Goal: Information Seeking & Learning: Compare options

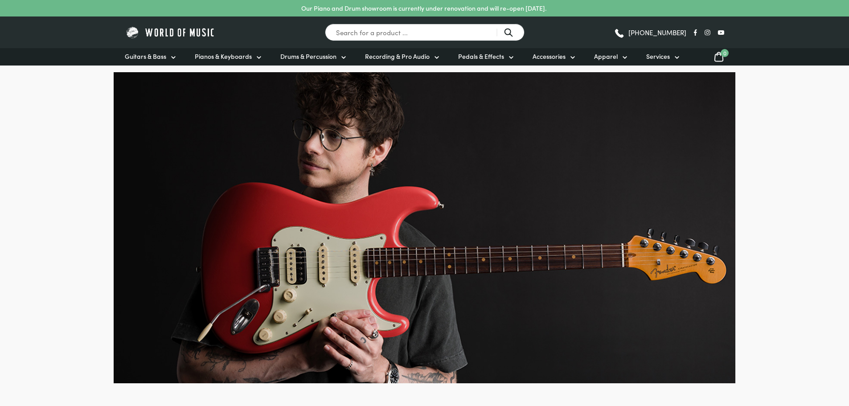
click at [138, 60] on span "Guitars & Bass" at bounding box center [145, 56] width 41 height 9
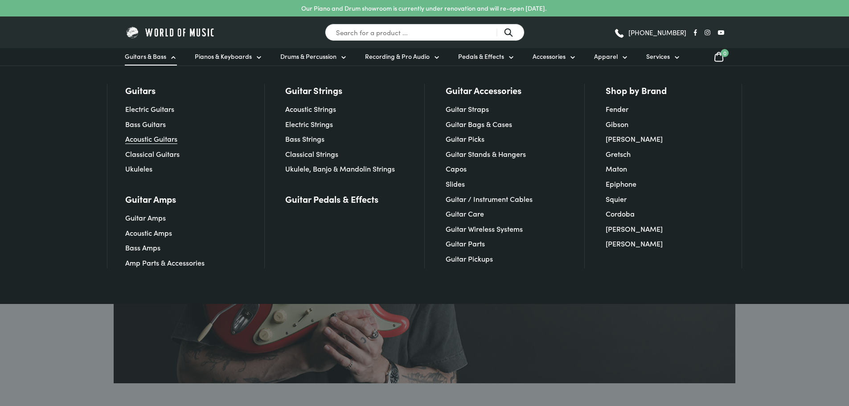
click at [140, 139] on link "Acoustic Guitars" at bounding box center [151, 139] width 52 height 10
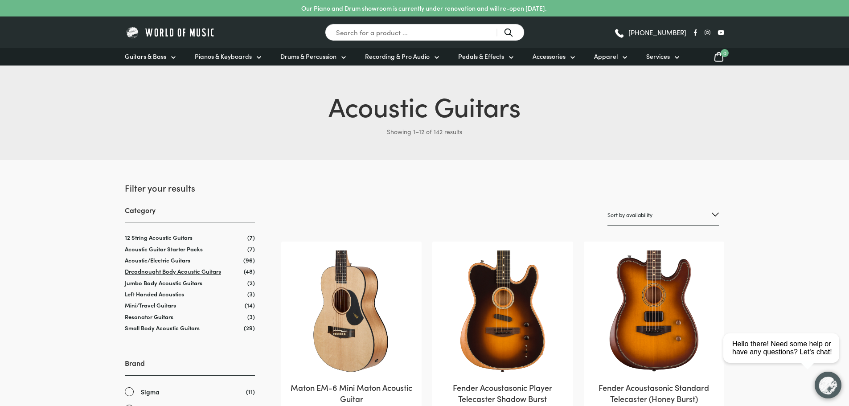
click at [145, 274] on link "Dreadnought Body Acoustic Guitars" at bounding box center [173, 271] width 96 height 8
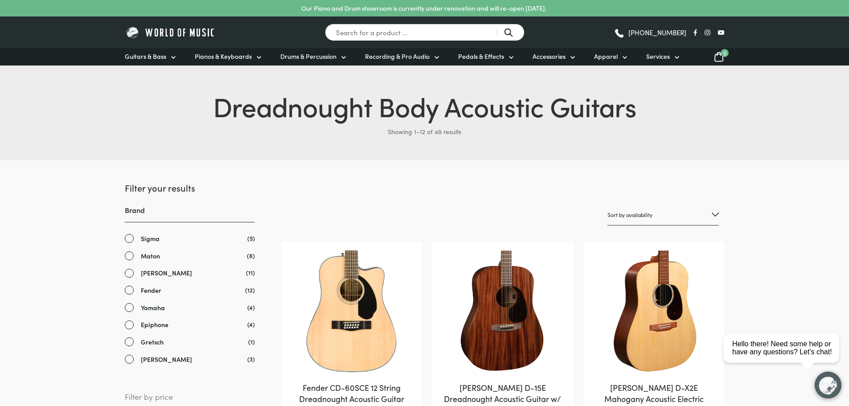
click at [652, 215] on select "Sort by popularity Sort by average rating Sort by latest Sort by price: low to …" at bounding box center [662, 215] width 111 height 21
select select "price-desc"
click at [607, 205] on select "Sort by popularity Sort by average rating Sort by latest Sort by price: low to …" at bounding box center [662, 215] width 111 height 21
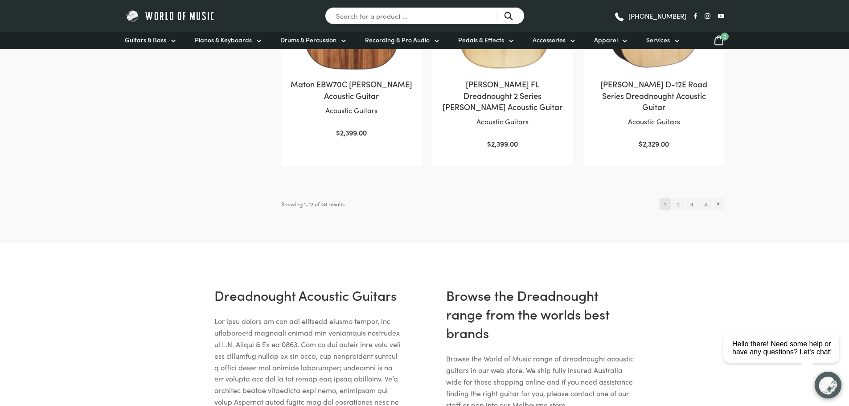
scroll to position [1025, 0]
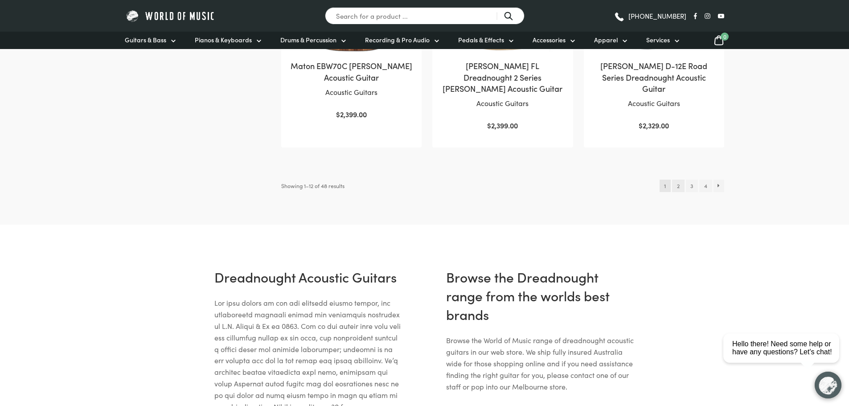
click at [677, 186] on link "2" at bounding box center [678, 186] width 12 height 12
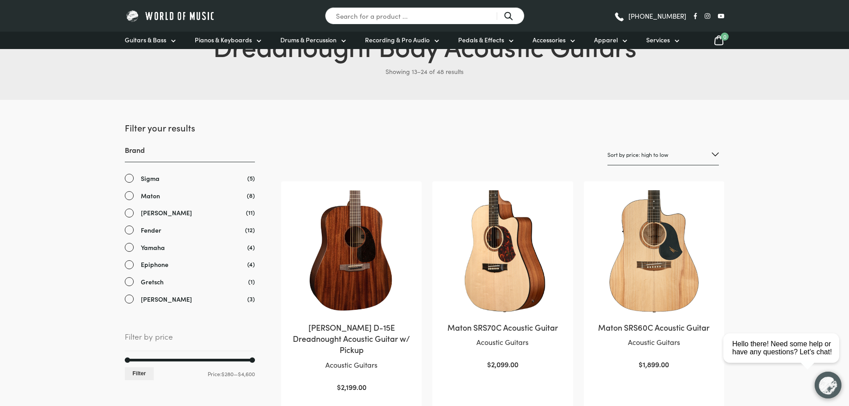
scroll to position [45, 0]
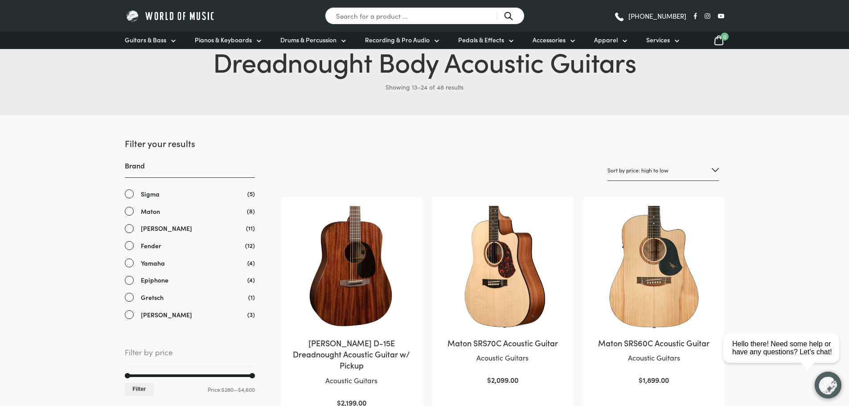
click at [126, 229] on link "[PERSON_NAME]" at bounding box center [190, 228] width 130 height 10
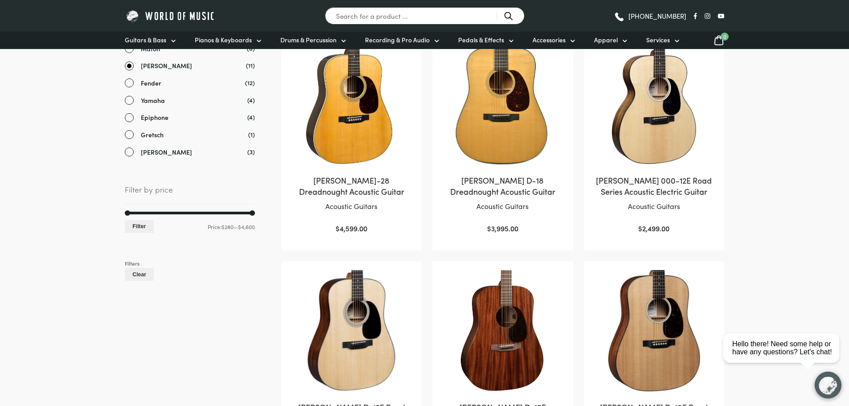
scroll to position [223, 0]
